Goal: Task Accomplishment & Management: Use online tool/utility

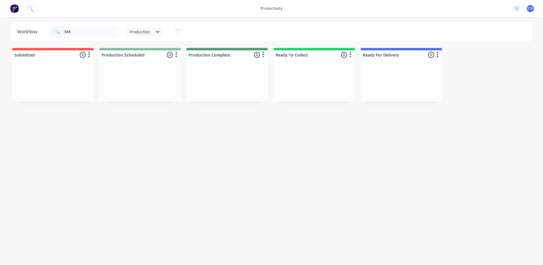
type input "56"
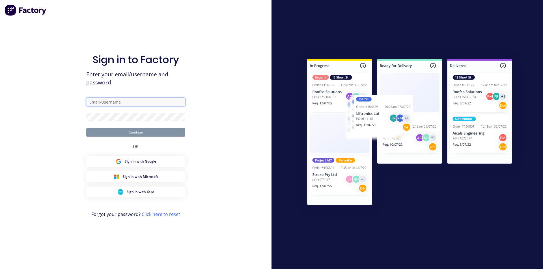
type input "[EMAIL_ADDRESS][DOMAIN_NAME]"
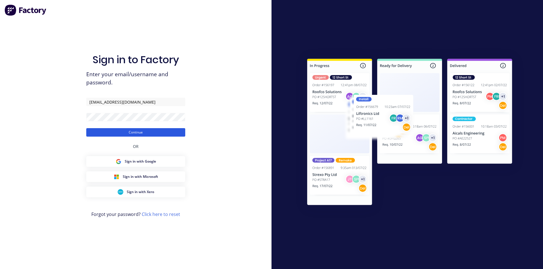
click at [174, 129] on button "Continue" at bounding box center [135, 132] width 99 height 8
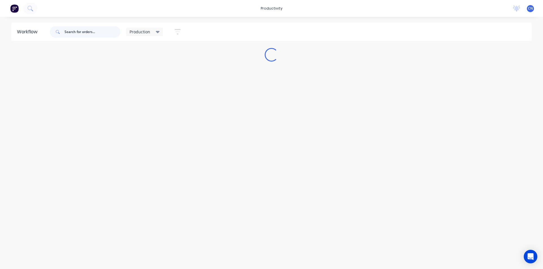
drag, startPoint x: 71, startPoint y: 30, endPoint x: 115, endPoint y: 40, distance: 44.9
click at [72, 30] on input "text" at bounding box center [92, 31] width 56 height 11
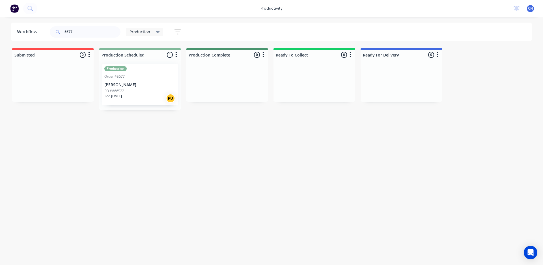
click at [151, 82] on div "Production Order #5677 [PERSON_NAME] PO ##66522 Req. [DATE] PU" at bounding box center [140, 85] width 76 height 42
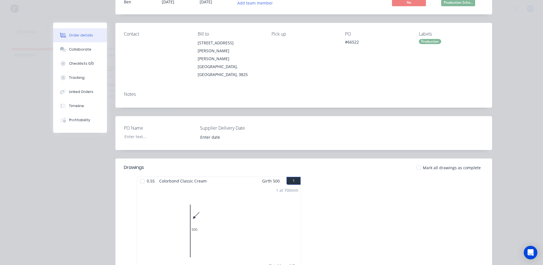
scroll to position [141, 0]
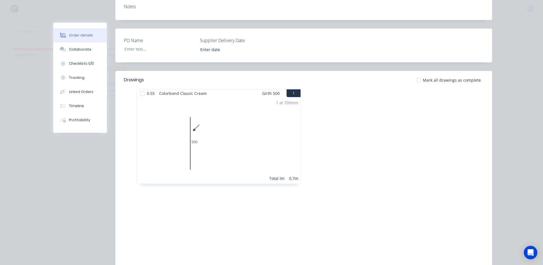
click at [140, 88] on div at bounding box center [142, 93] width 11 height 11
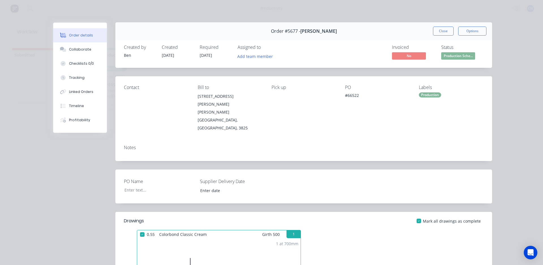
scroll to position [0, 0]
click at [433, 32] on button "Close" at bounding box center [443, 31] width 21 height 9
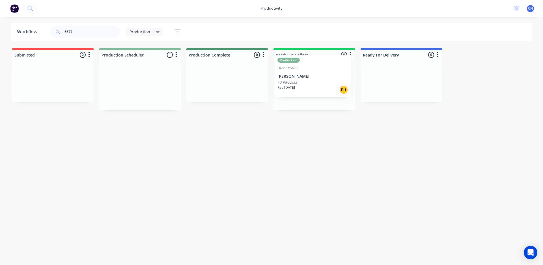
drag, startPoint x: 144, startPoint y: 87, endPoint x: 317, endPoint y: 79, distance: 173.8
click at [318, 79] on div "Submitted 0 Sort By Created date Required date Order number Customer name Most …" at bounding box center [426, 79] width 861 height 62
click at [99, 32] on input "5677" at bounding box center [92, 31] width 56 height 11
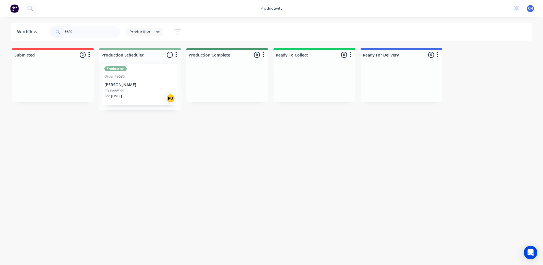
click at [148, 85] on p "[PERSON_NAME]" at bounding box center [139, 85] width 71 height 5
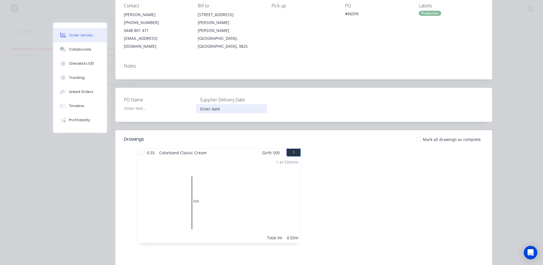
scroll to position [85, 0]
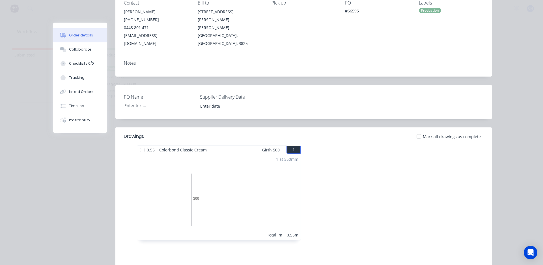
click at [139, 144] on div at bounding box center [142, 149] width 11 height 11
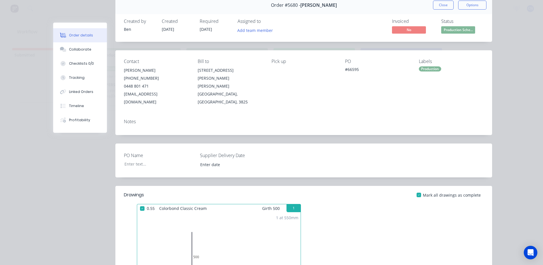
scroll to position [0, 0]
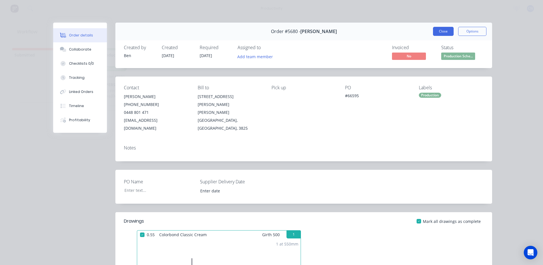
click at [438, 27] on button "Close" at bounding box center [443, 31] width 21 height 9
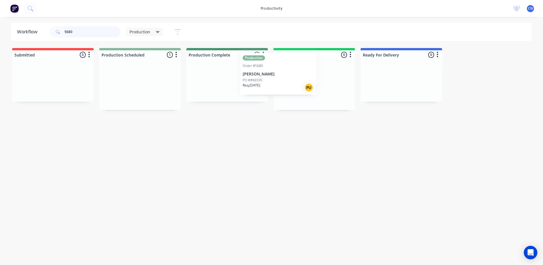
drag, startPoint x: 160, startPoint y: 78, endPoint x: 302, endPoint y: 67, distance: 142.9
click at [302, 67] on div "Submitted 0 Sort By Created date Required date Order number Customer name Most …" at bounding box center [426, 79] width 861 height 62
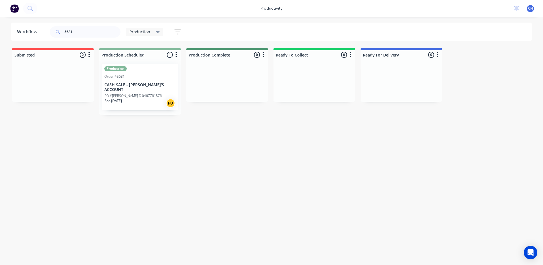
click at [144, 79] on div "Order #5681" at bounding box center [139, 76] width 71 height 5
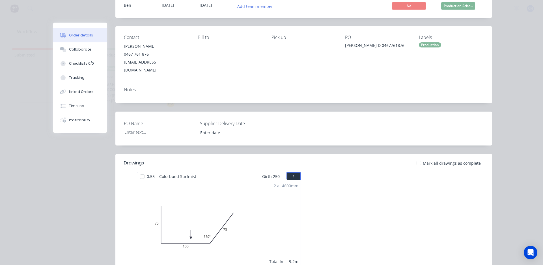
scroll to position [141, 0]
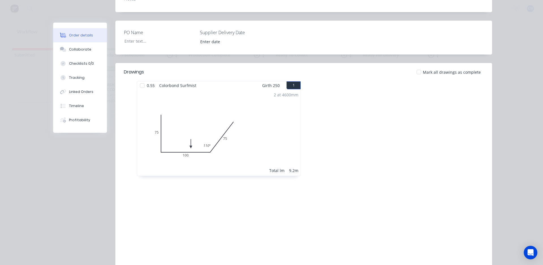
click at [140, 80] on div at bounding box center [142, 85] width 11 height 11
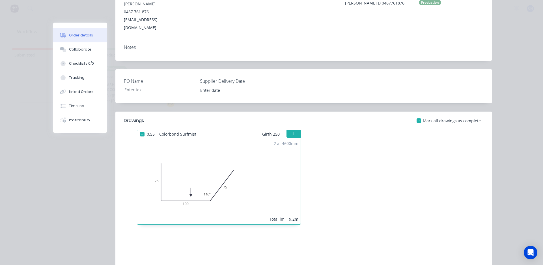
scroll to position [0, 0]
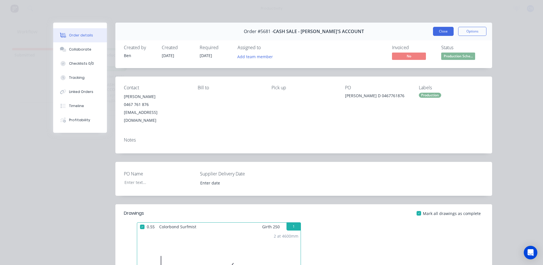
click at [444, 33] on button "Close" at bounding box center [443, 31] width 21 height 9
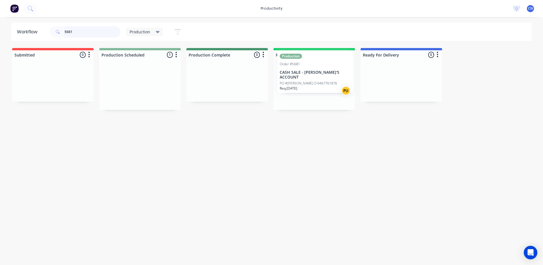
drag, startPoint x: 152, startPoint y: 83, endPoint x: 321, endPoint y: 72, distance: 169.4
click at [321, 72] on div "Submitted 0 Sort By Created date Required date Order number Customer name Most …" at bounding box center [426, 79] width 861 height 62
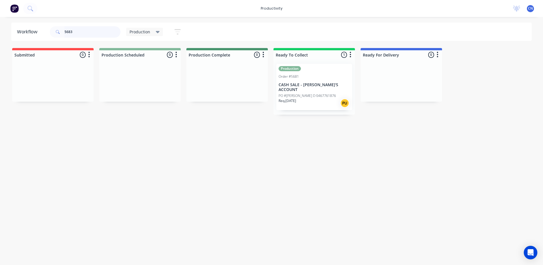
type input "5683"
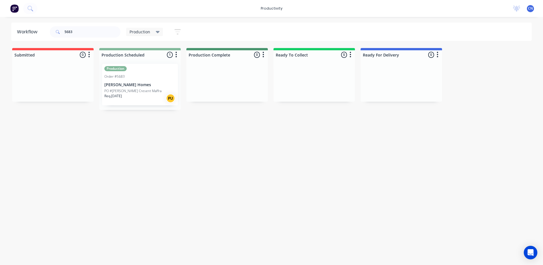
click at [160, 88] on div "Production Order #5683 [PERSON_NAME] Homes PO #[PERSON_NAME] Cresent Maffra Req…" at bounding box center [140, 85] width 76 height 42
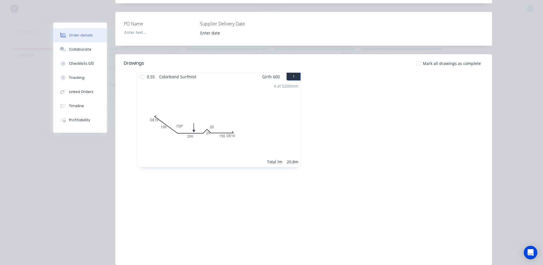
scroll to position [140, 0]
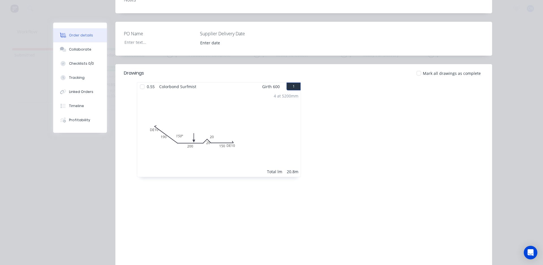
click at [141, 81] on div at bounding box center [142, 86] width 11 height 11
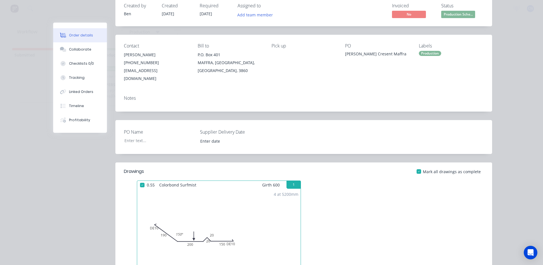
scroll to position [0, 0]
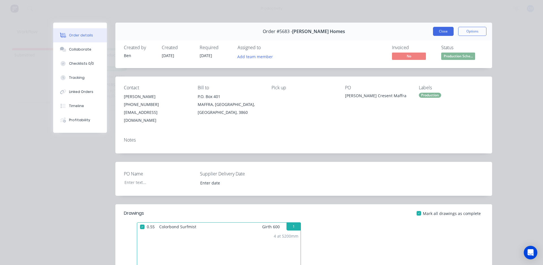
click at [440, 33] on button "Close" at bounding box center [443, 31] width 21 height 9
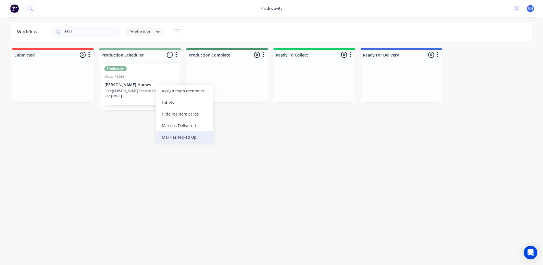
click at [187, 133] on div "Mark as Picked Up" at bounding box center [184, 137] width 57 height 12
